Goal: Information Seeking & Learning: Learn about a topic

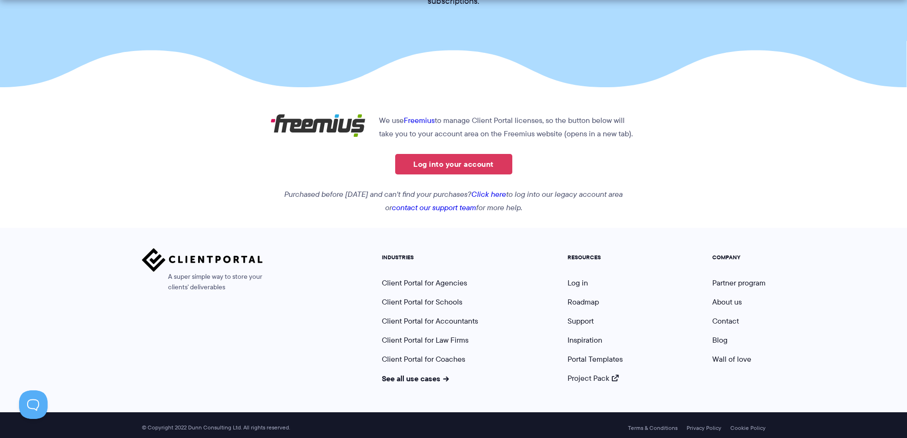
scroll to position [149, 0]
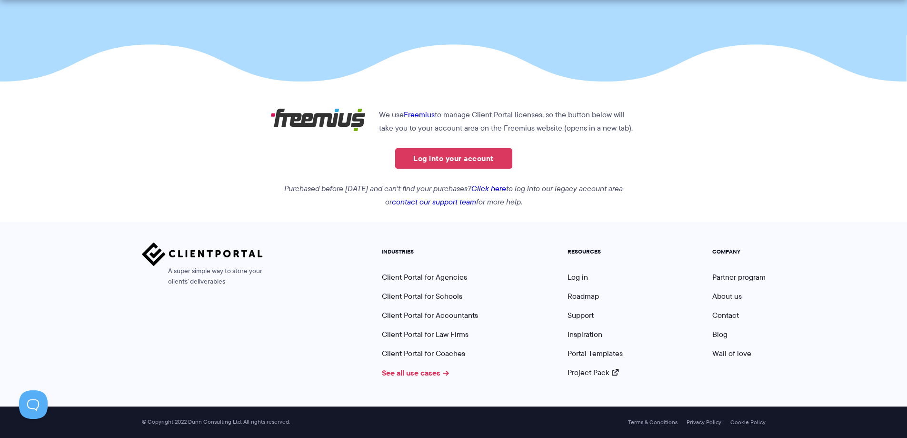
click at [424, 375] on link "See all use cases" at bounding box center [416, 372] width 68 height 11
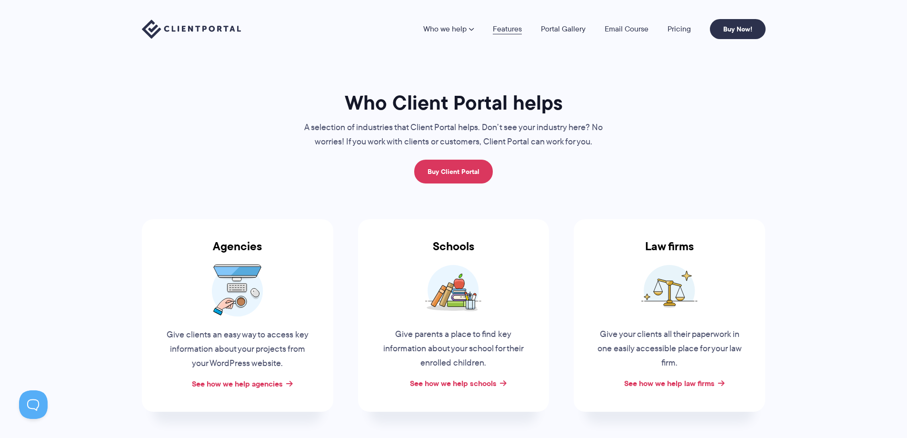
click at [513, 27] on link "Features" at bounding box center [507, 29] width 29 height 8
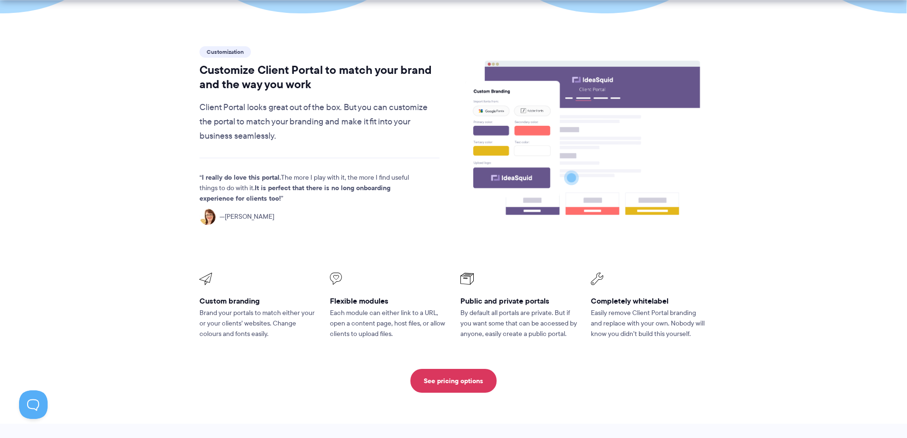
scroll to position [286, 0]
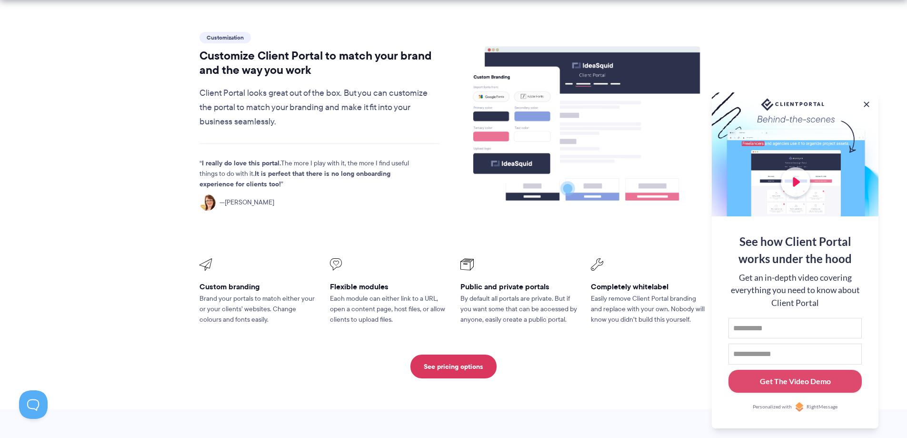
drag, startPoint x: 797, startPoint y: 72, endPoint x: 806, endPoint y: 55, distance: 19.4
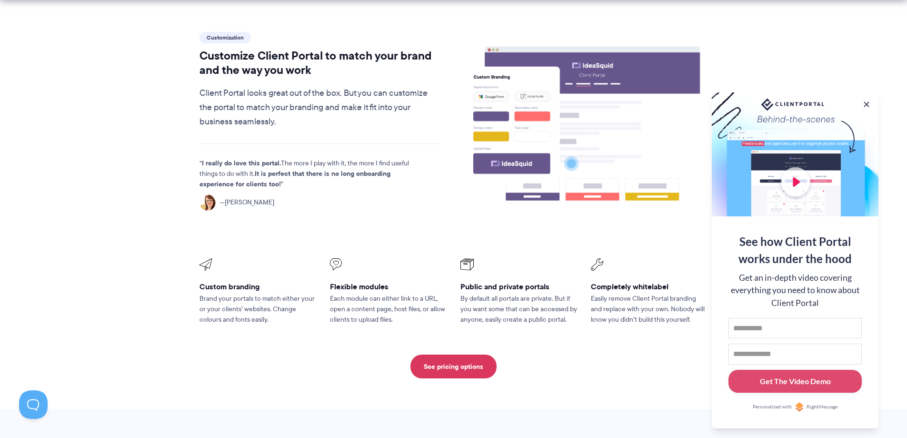
drag, startPoint x: 409, startPoint y: 85, endPoint x: 418, endPoint y: 90, distance: 10.0
